Goal: Task Accomplishment & Management: Manage account settings

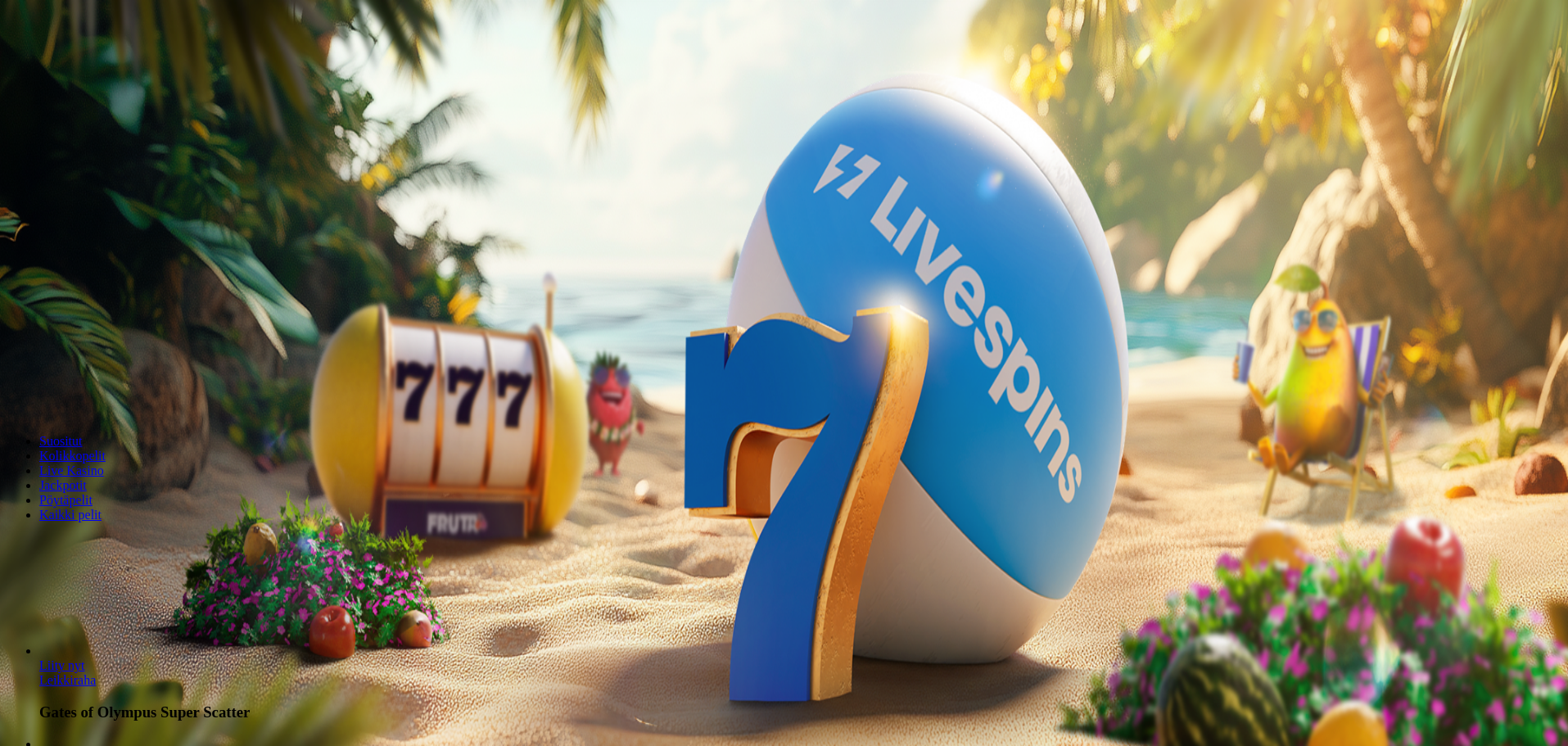
click at [97, 65] on span "Kirjaudu" at bounding box center [113, 60] width 40 height 13
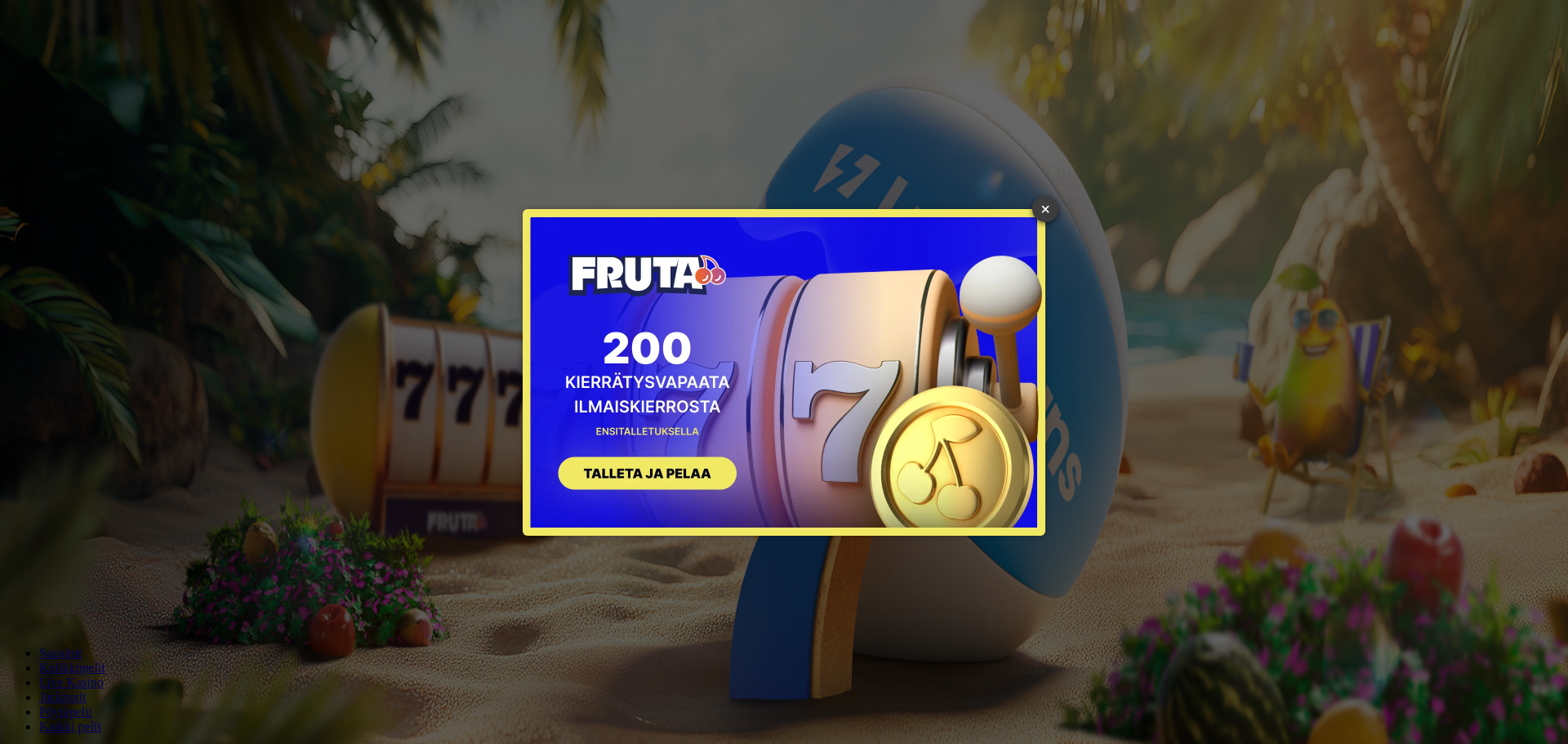
click at [1049, 200] on link "×" at bounding box center [1045, 209] width 26 height 26
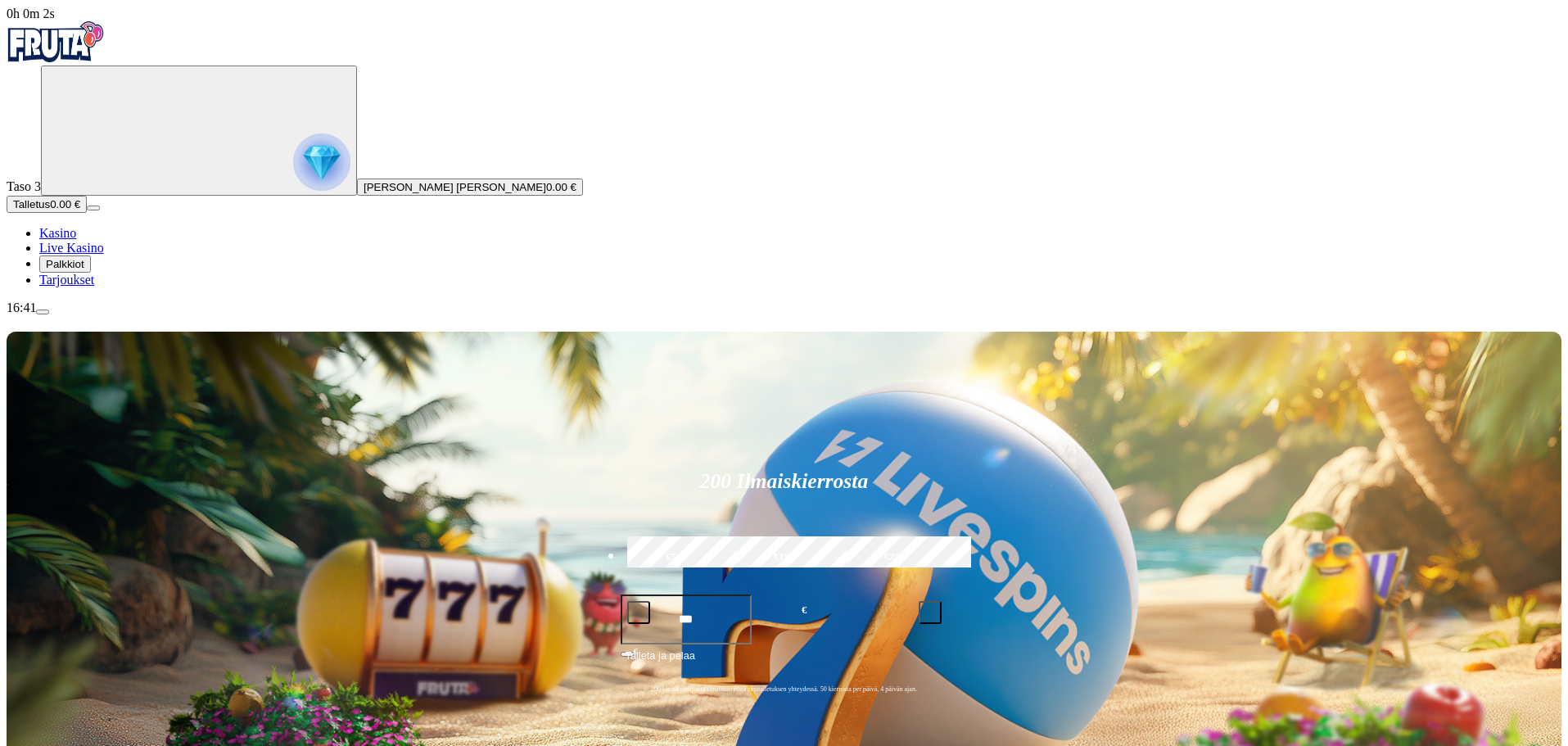
click at [84, 270] on span "Palkkiot" at bounding box center [65, 265] width 38 height 13
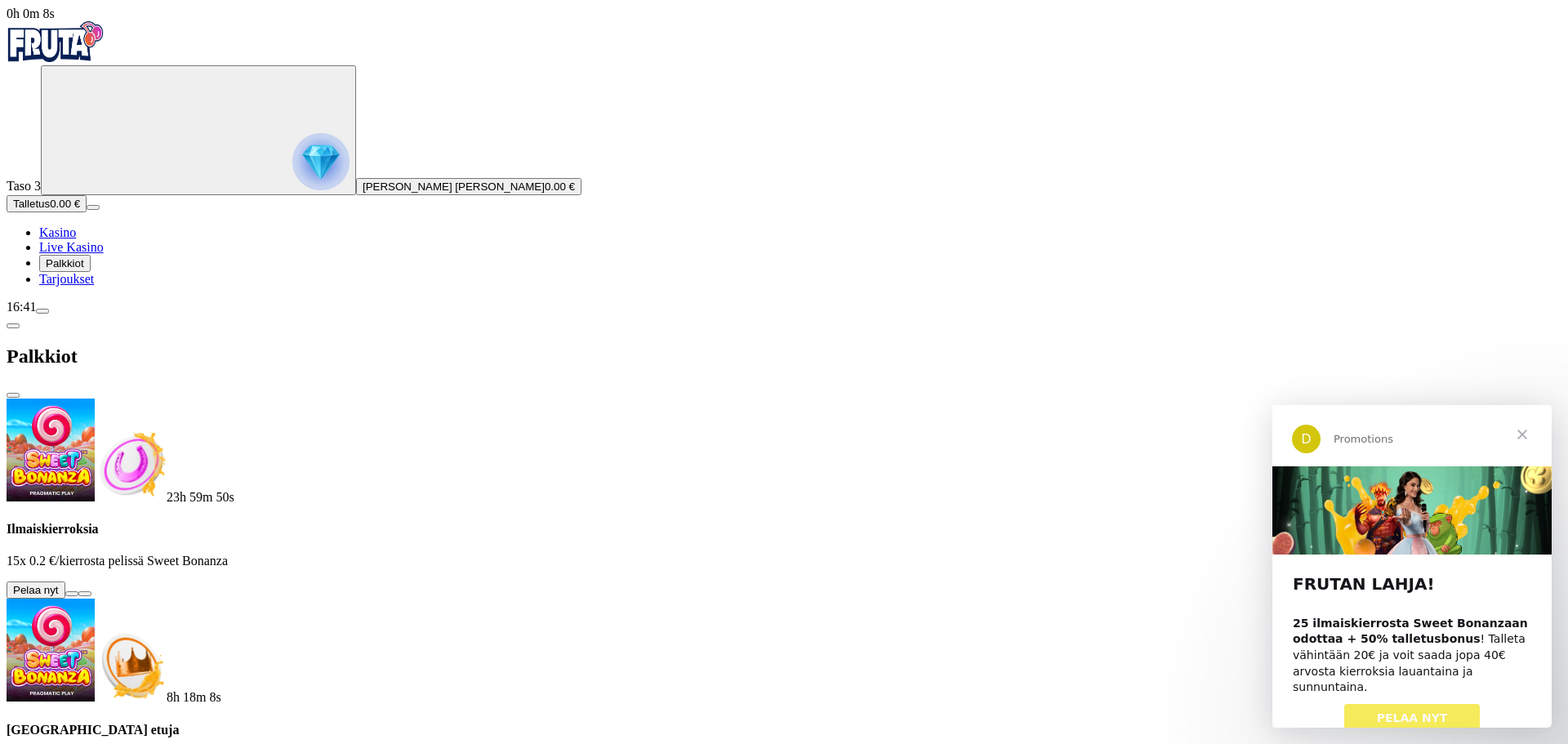
click at [79, 591] on button at bounding box center [71, 593] width 13 height 5
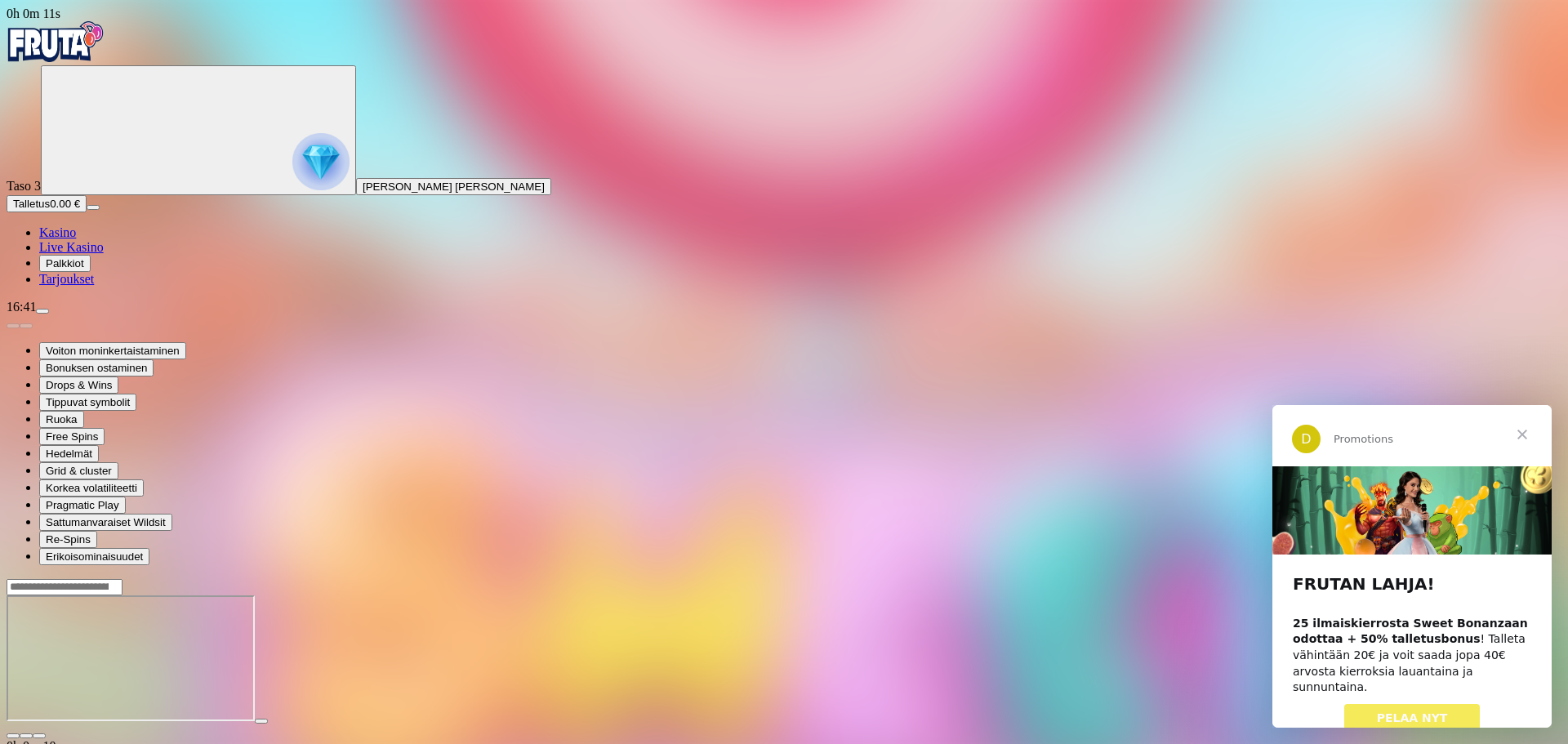
click at [1527, 431] on span "Sulje" at bounding box center [1522, 434] width 59 height 59
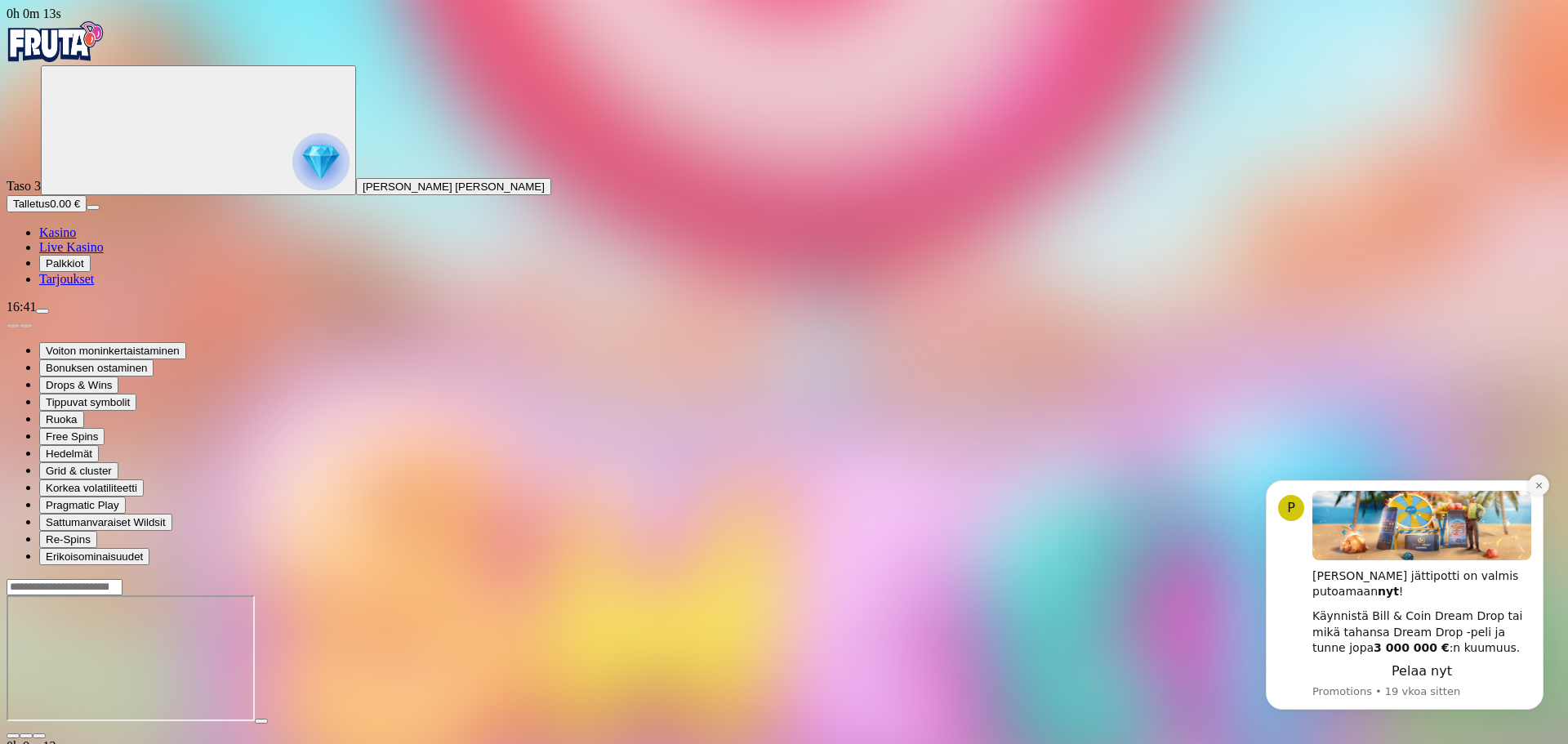
click at [1539, 477] on button "Dismiss notification" at bounding box center [1538, 485] width 21 height 21
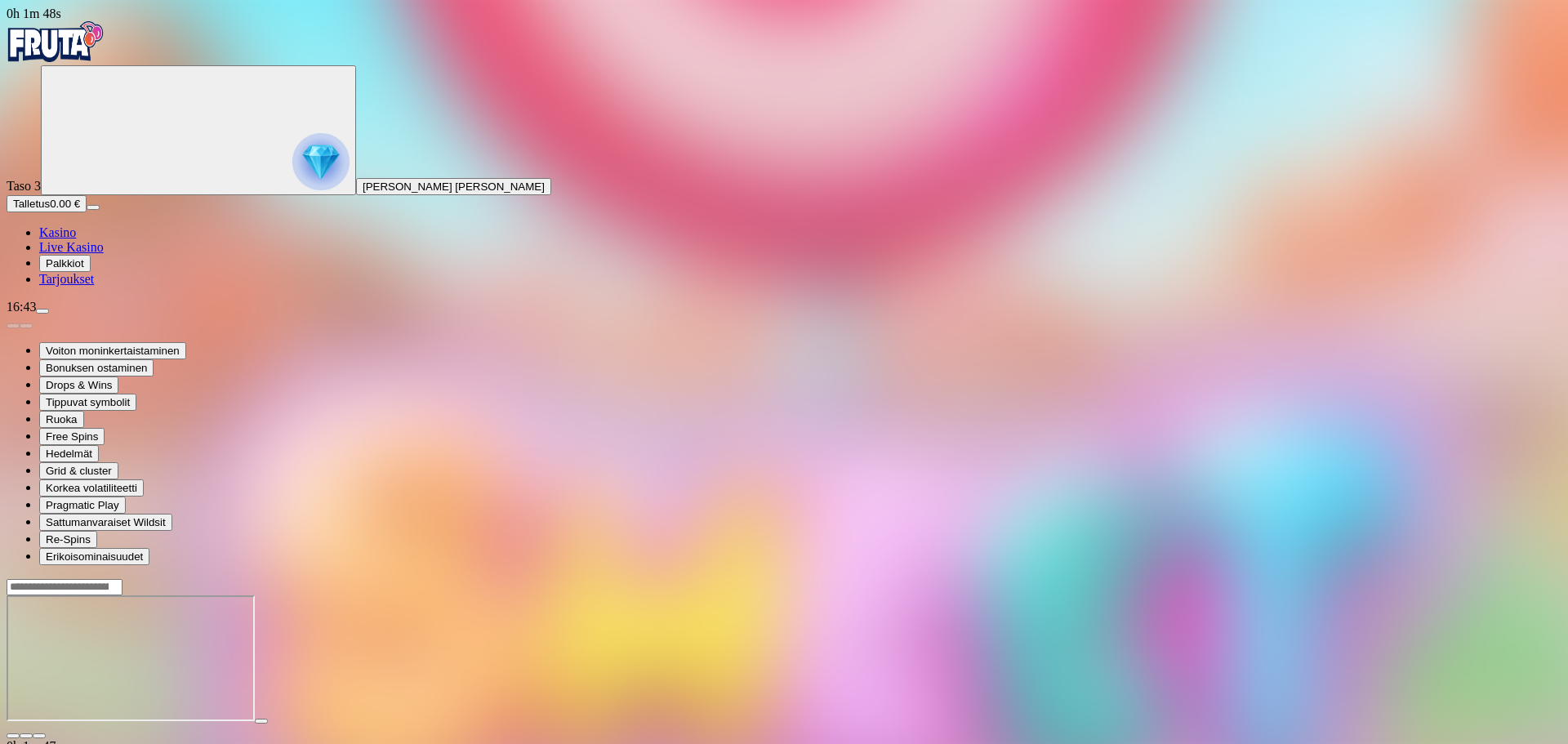
click at [84, 269] on span "Palkkiot" at bounding box center [65, 264] width 38 height 13
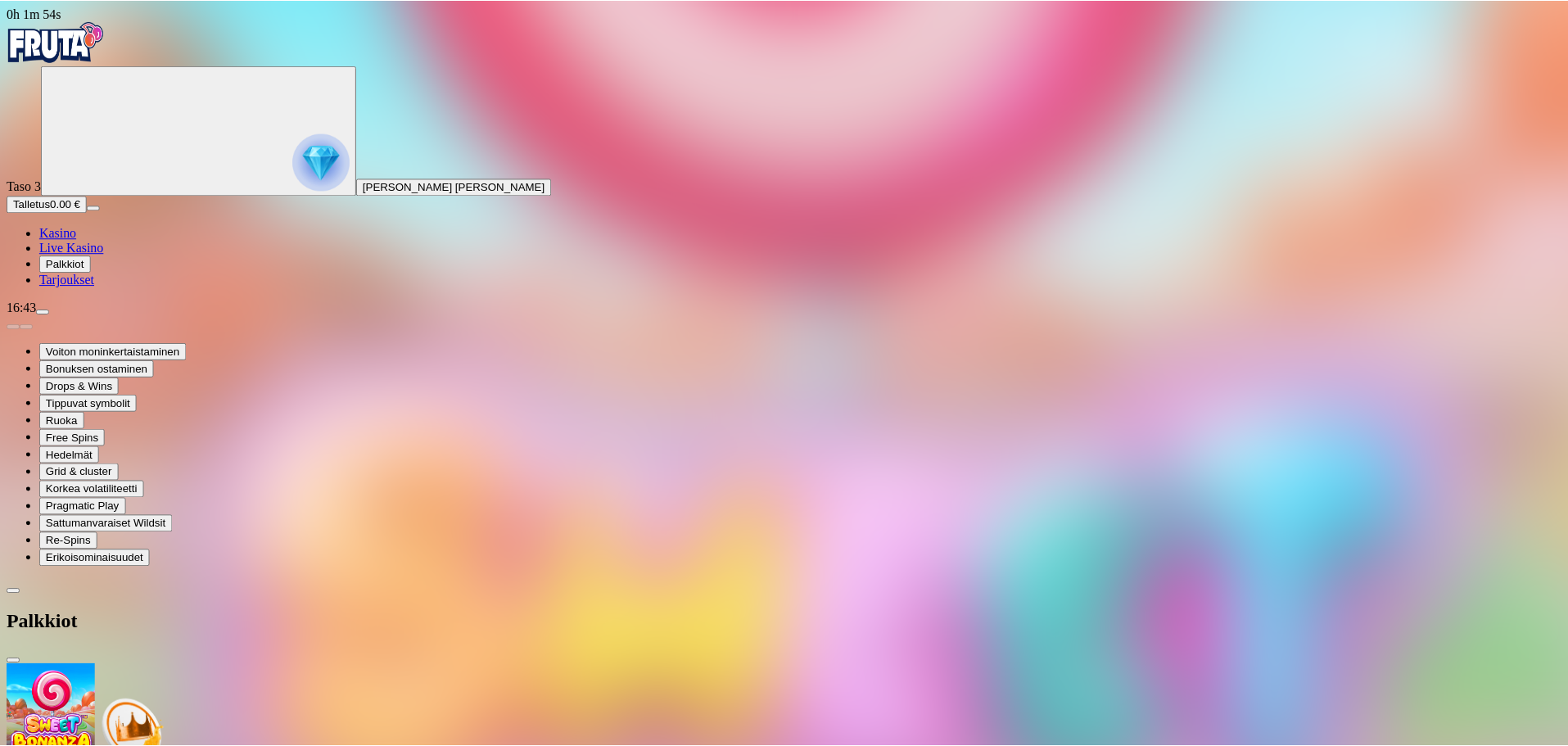
scroll to position [110, 0]
click at [293, 175] on img "Primary" at bounding box center [321, 161] width 57 height 57
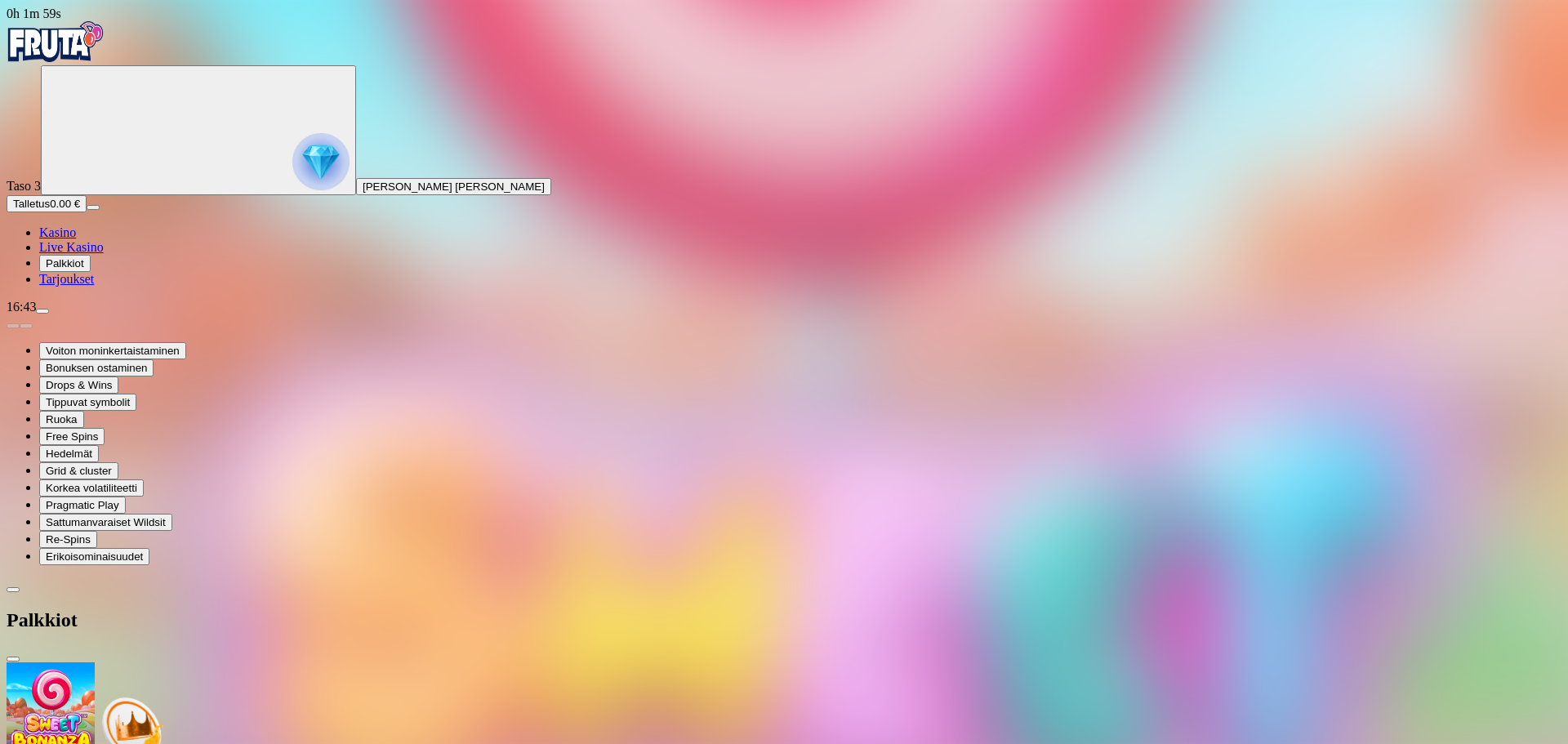
click at [292, 174] on img "Primary" at bounding box center [320, 161] width 57 height 57
click at [90, 286] on span "Tarjoukset" at bounding box center [66, 278] width 55 height 14
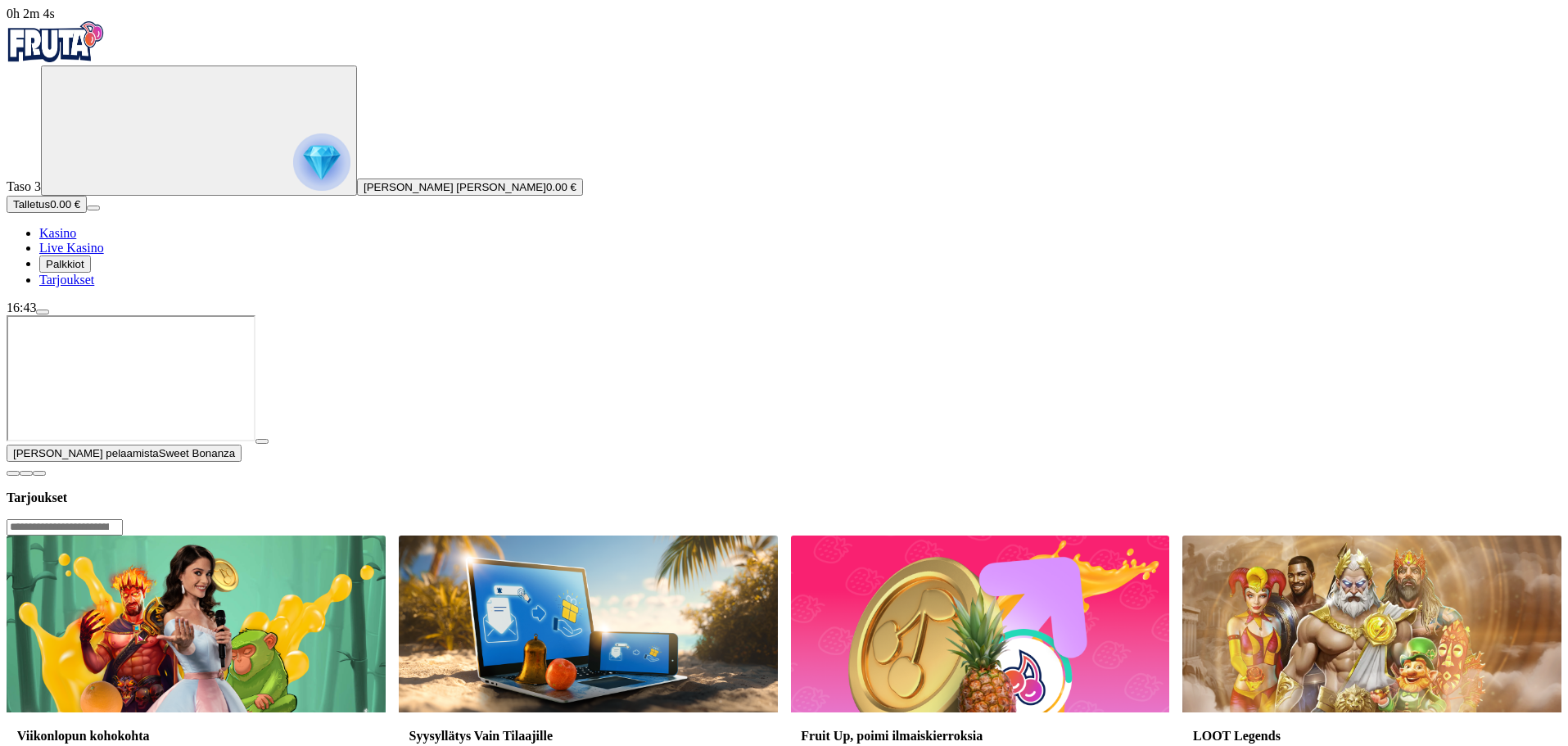
click at [43, 312] on span "menu icon" at bounding box center [43, 312] width 0 height 0
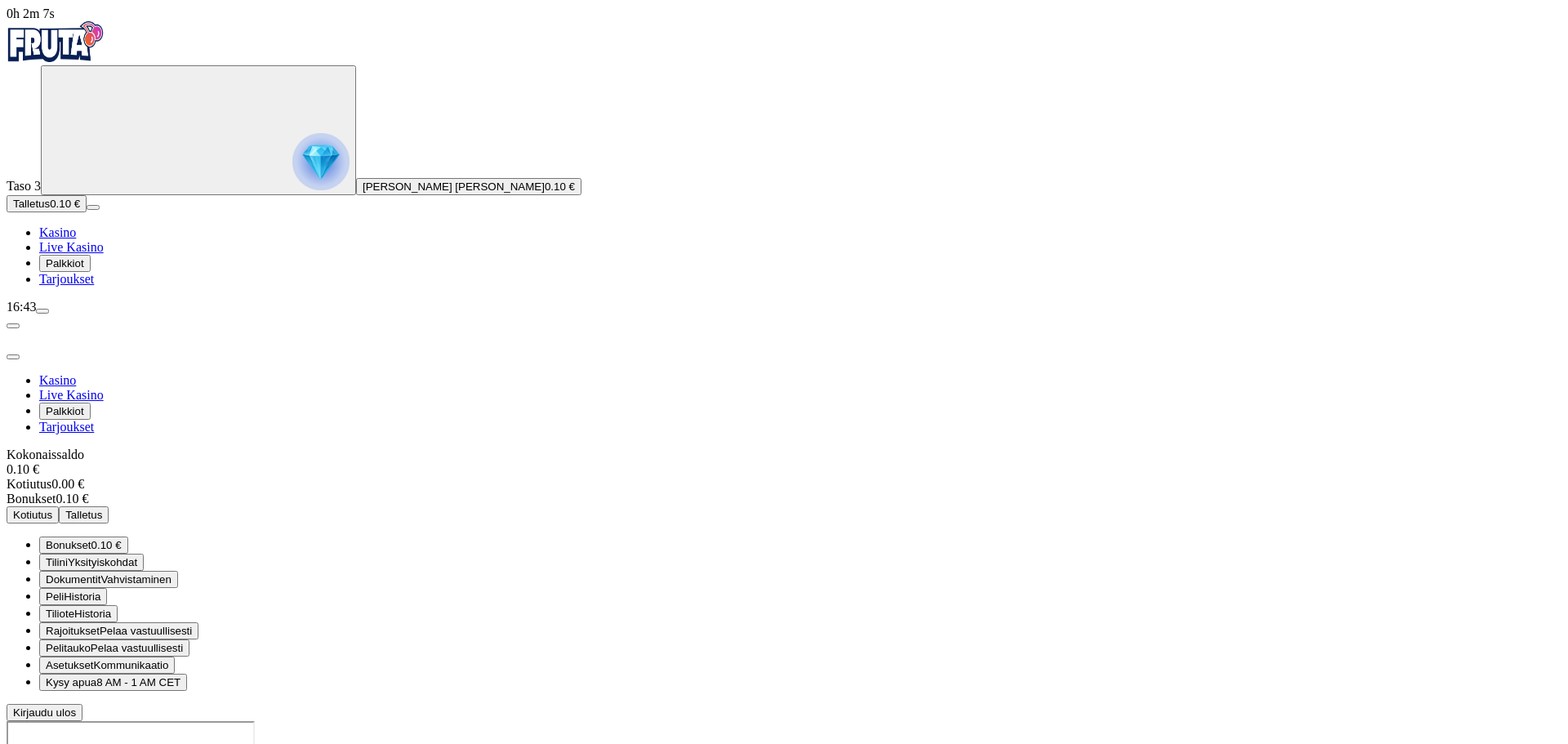
click at [76, 706] on span "Kirjaudu ulos" at bounding box center [44, 712] width 63 height 13
